Goal: Transaction & Acquisition: Download file/media

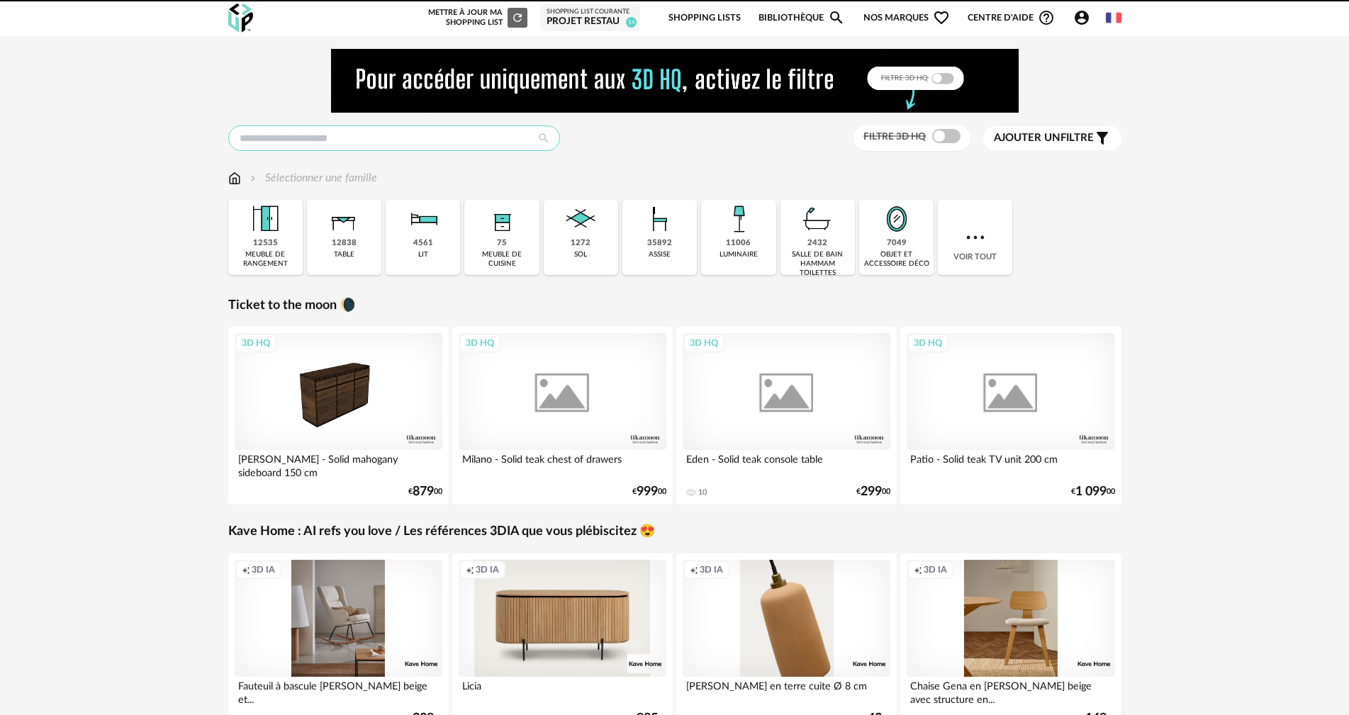
click at [419, 139] on input "text" at bounding box center [394, 138] width 332 height 26
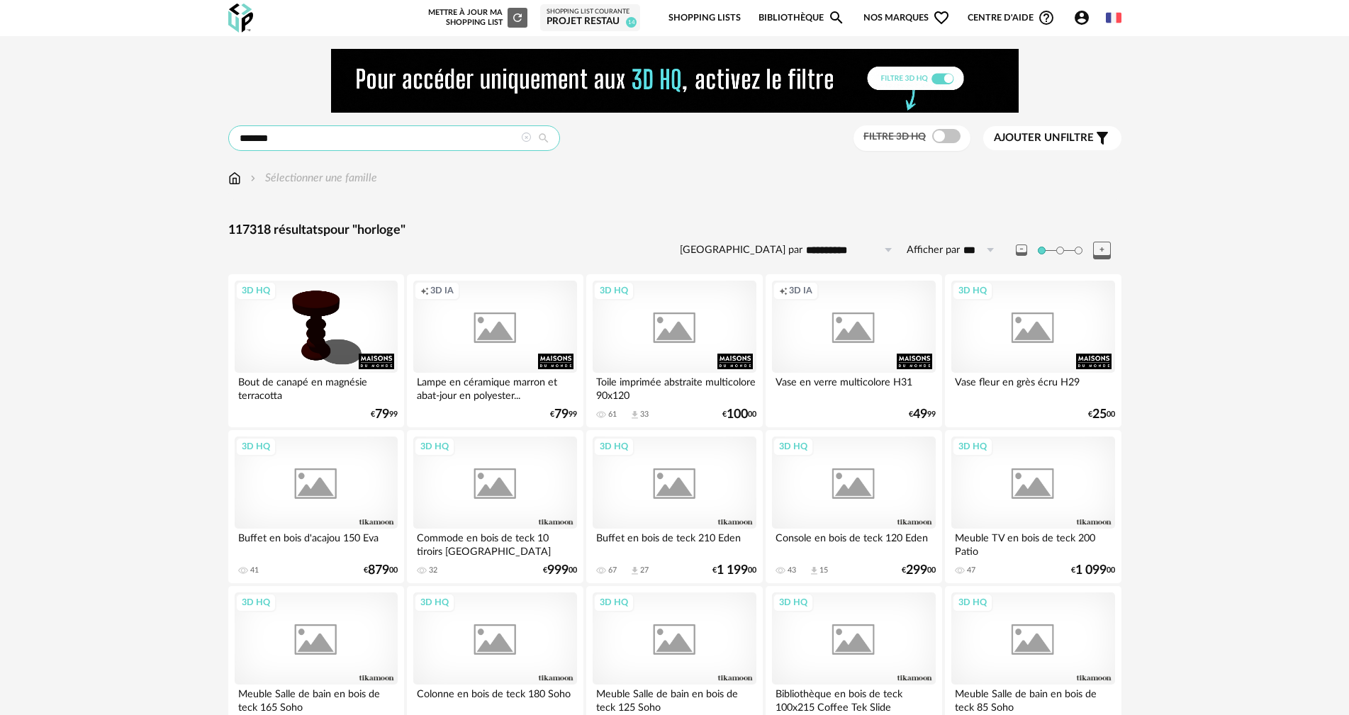
type input "*******"
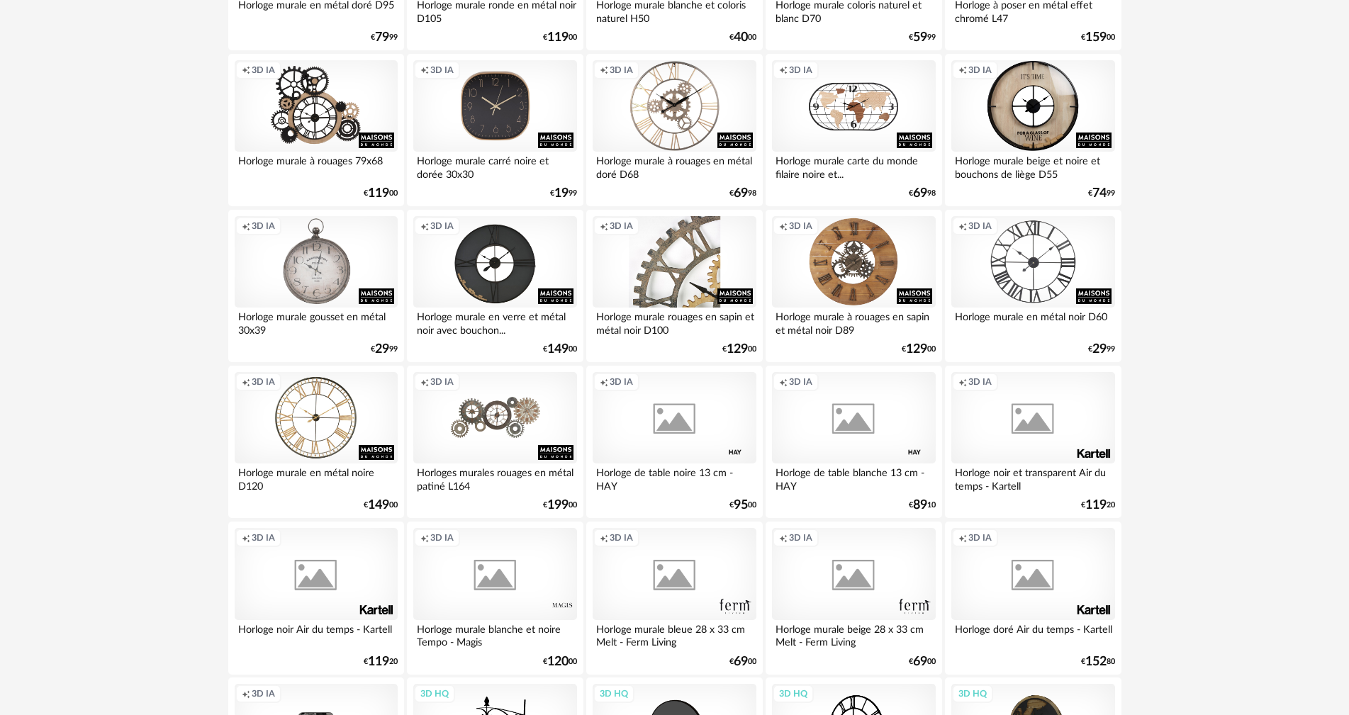
scroll to position [851, 0]
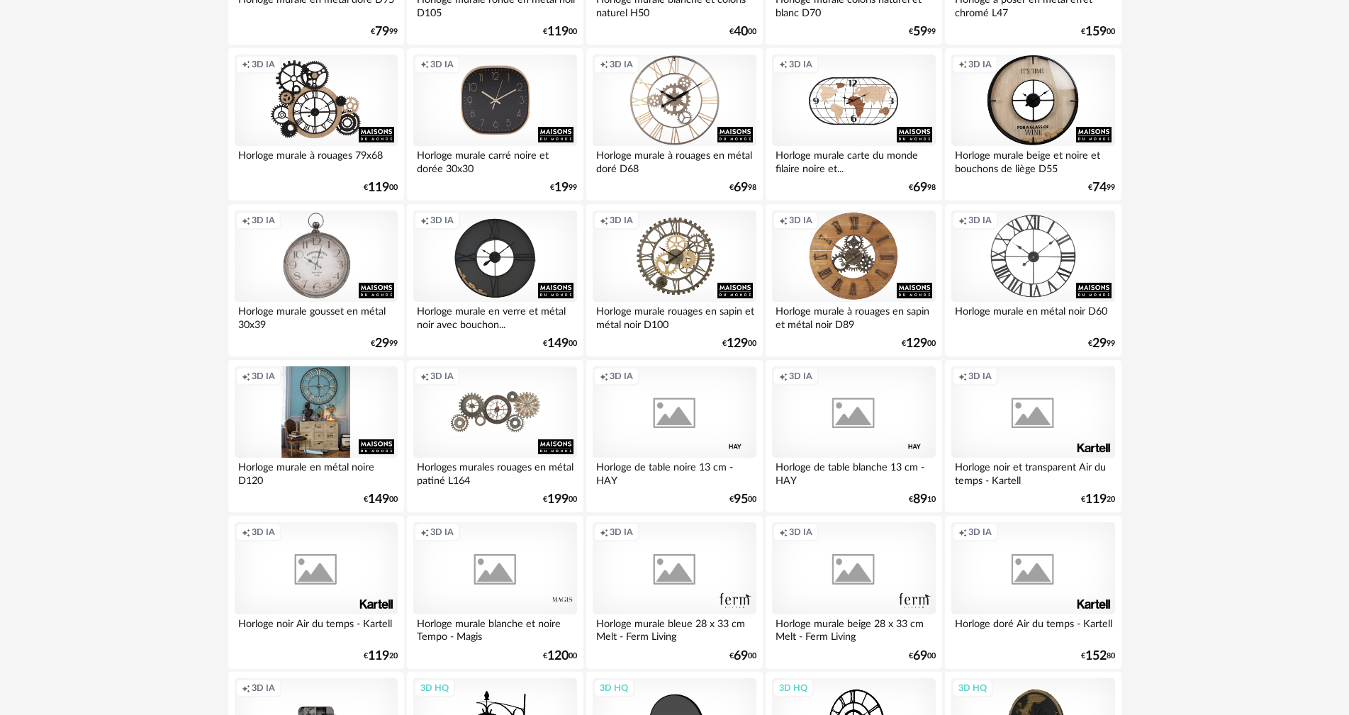
click at [326, 408] on div "Creation icon 3D IA" at bounding box center [316, 412] width 163 height 92
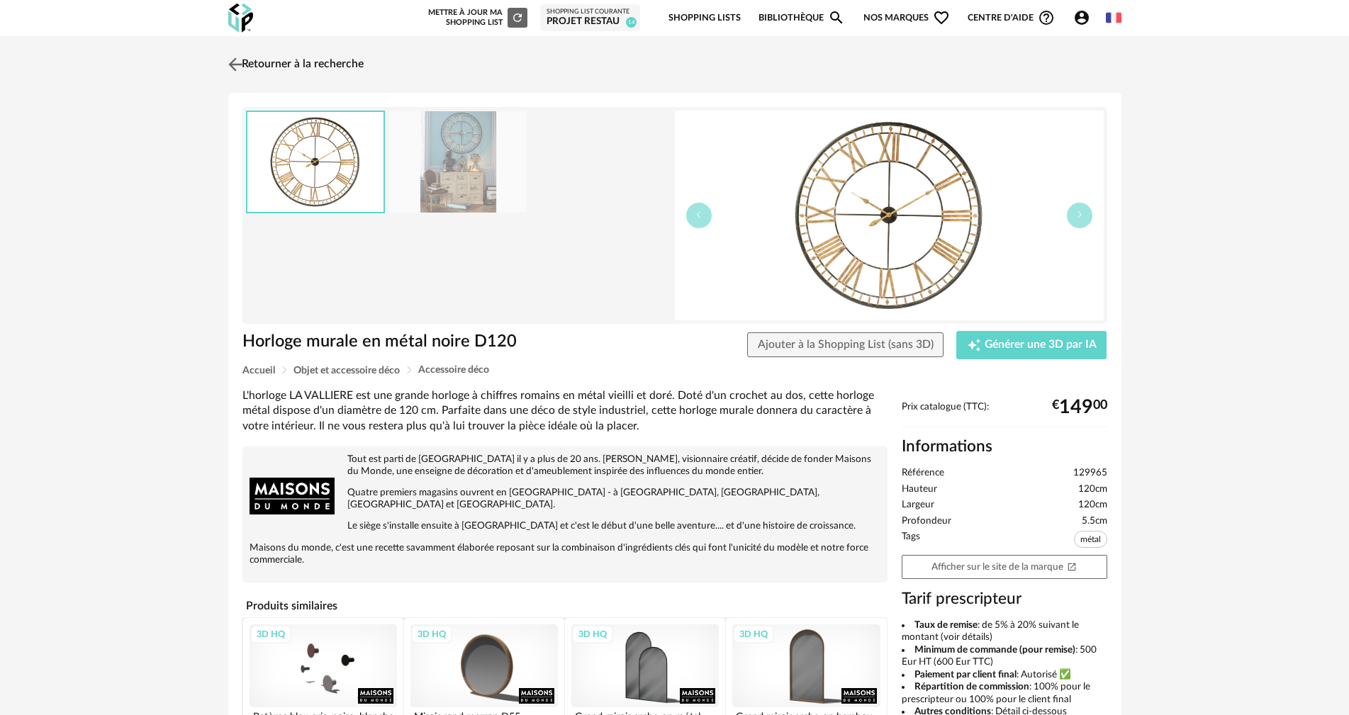
click at [238, 67] on img at bounding box center [235, 64] width 21 height 21
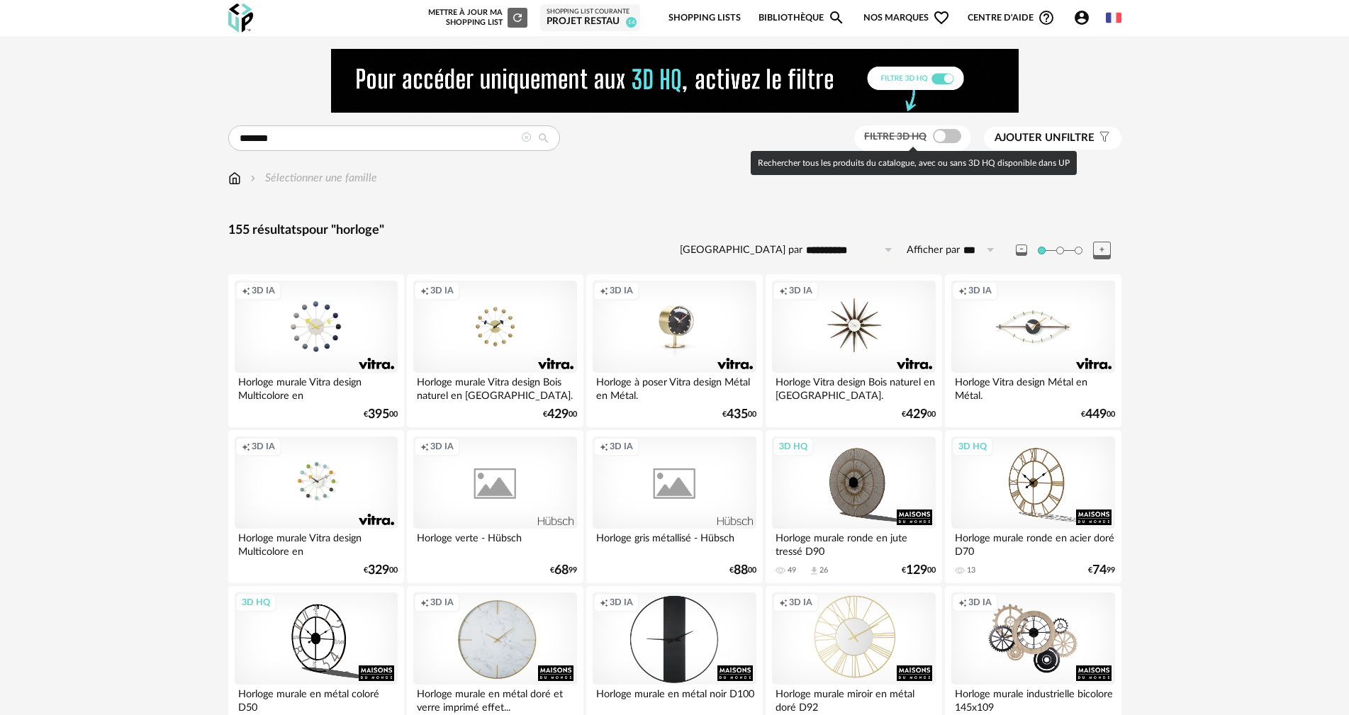
click at [950, 136] on span at bounding box center [947, 136] width 28 height 14
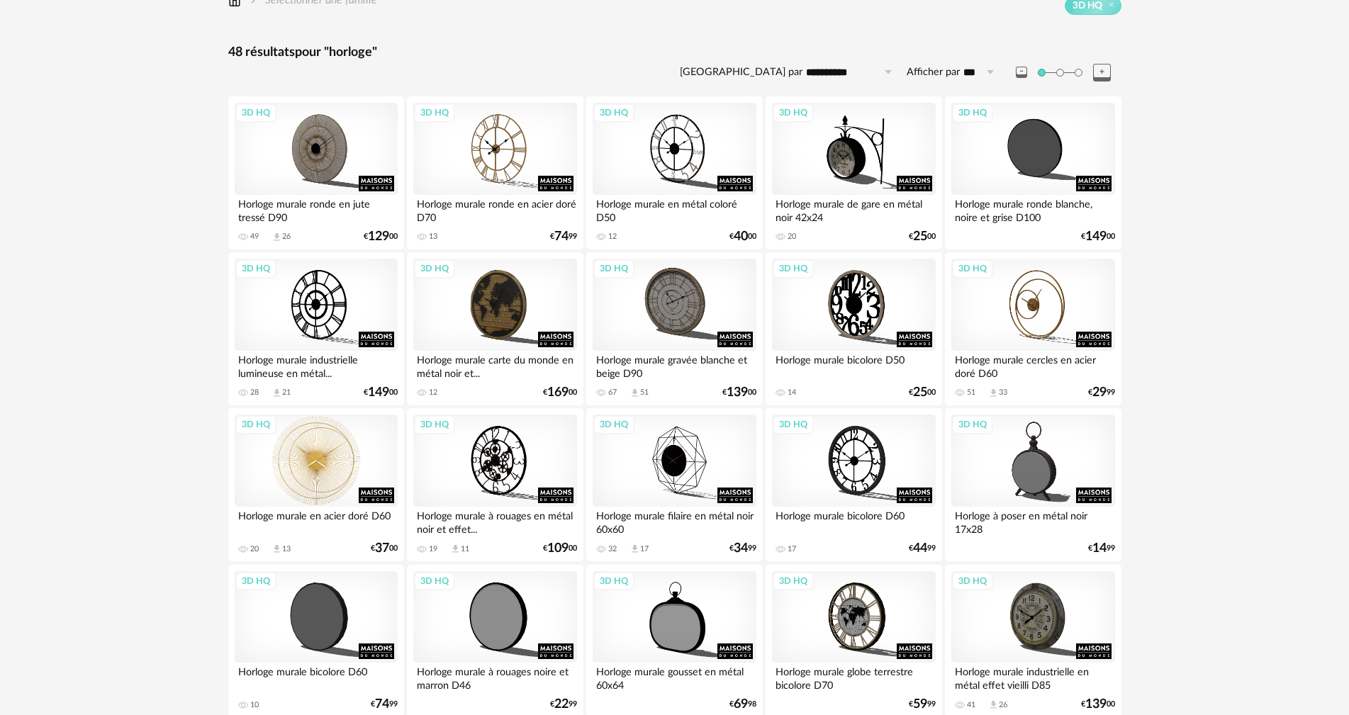
scroll to position [284, 0]
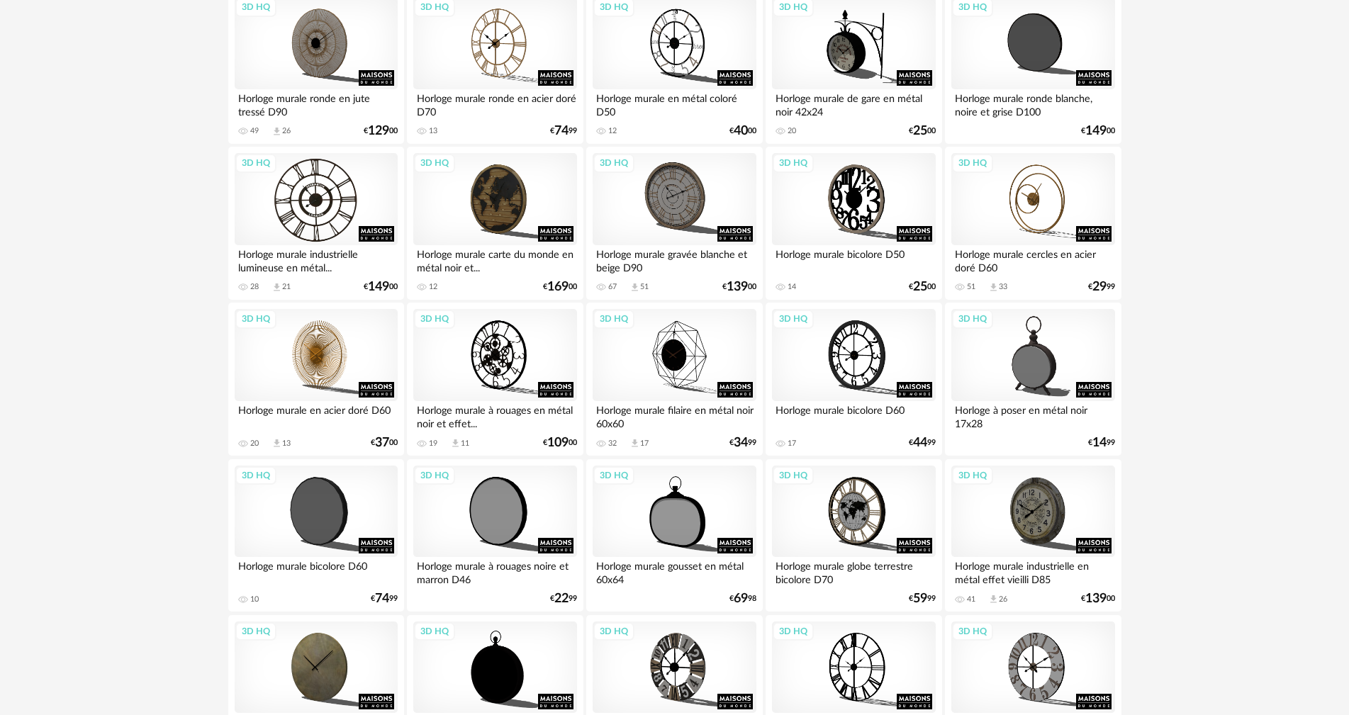
click at [300, 218] on div "3D HQ" at bounding box center [316, 199] width 163 height 92
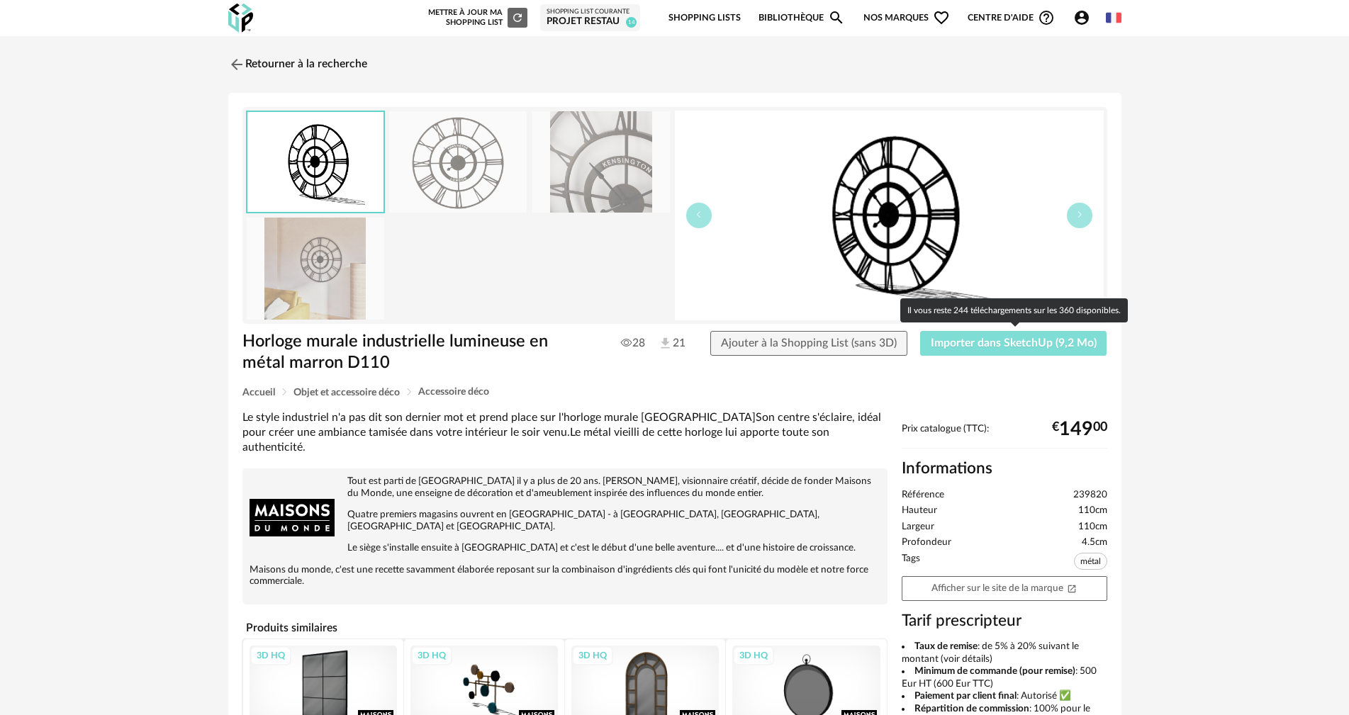
click at [930, 344] on button "Importer dans SketchUp (9,2 Mo)" at bounding box center [1013, 344] width 187 height 26
